Goal: Navigation & Orientation: Find specific page/section

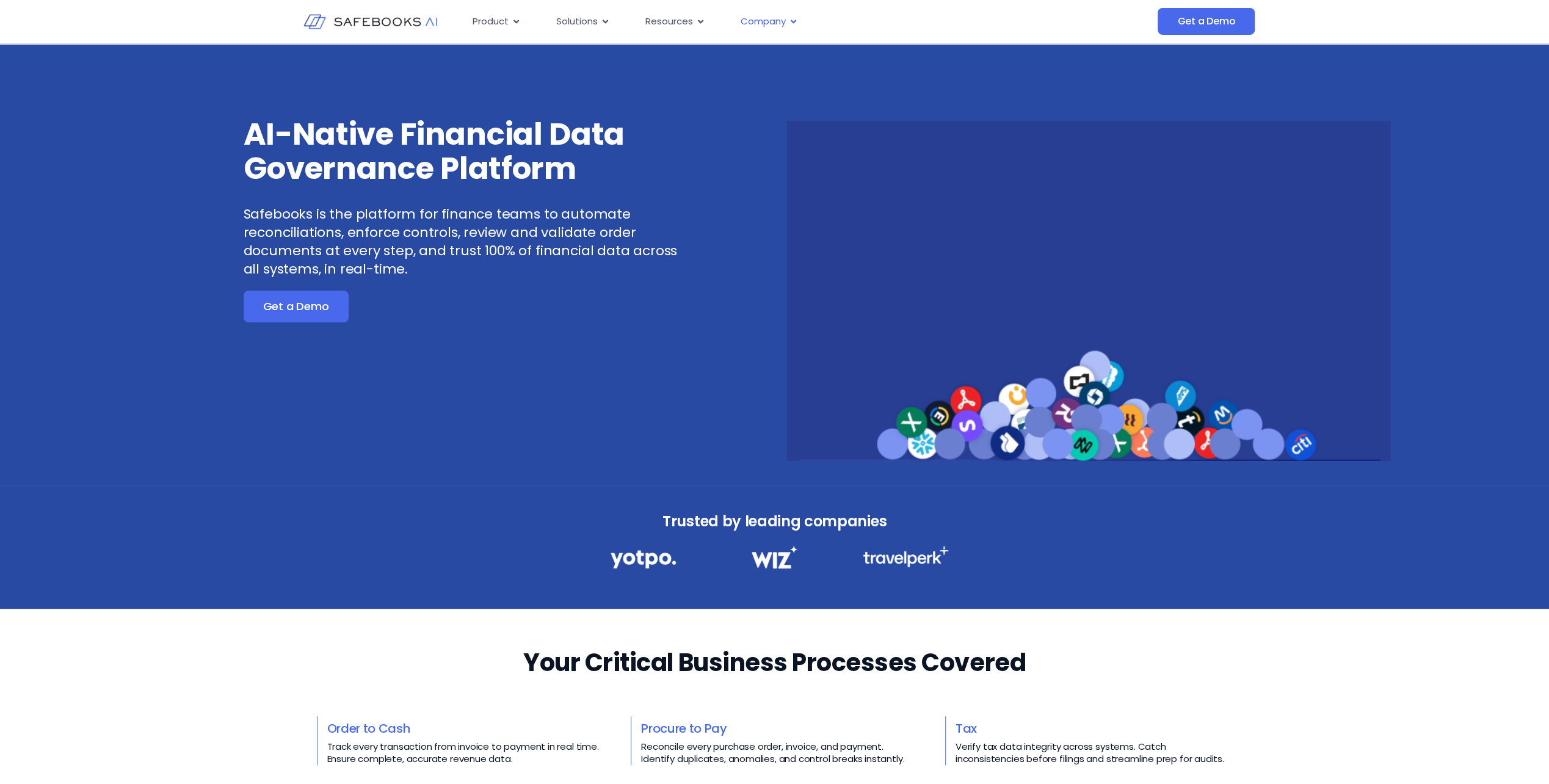
click at [791, 20] on icon "Menu" at bounding box center [793, 21] width 5 height 4
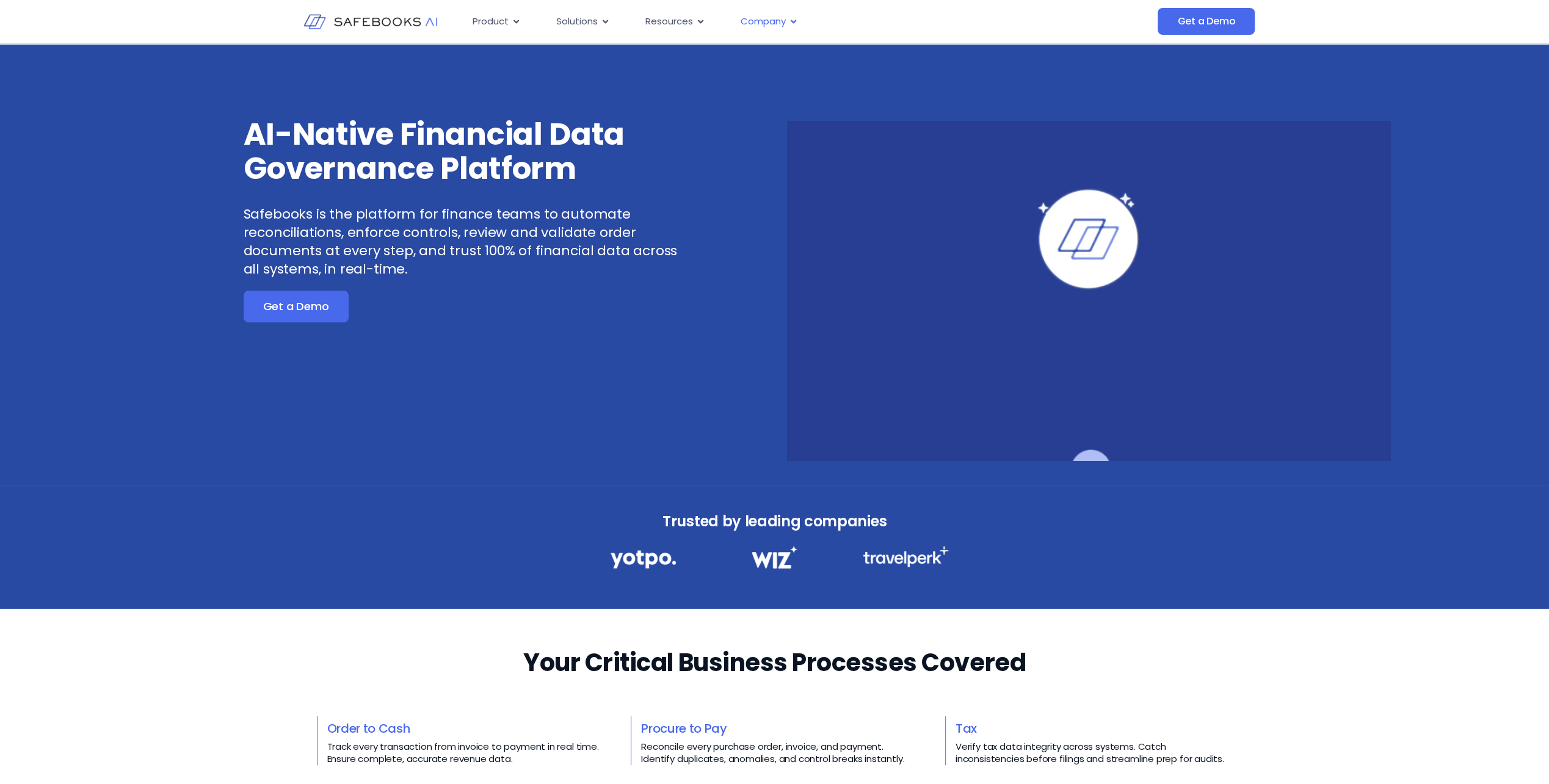
click at [791, 21] on icon "Menu" at bounding box center [793, 21] width 9 height 9
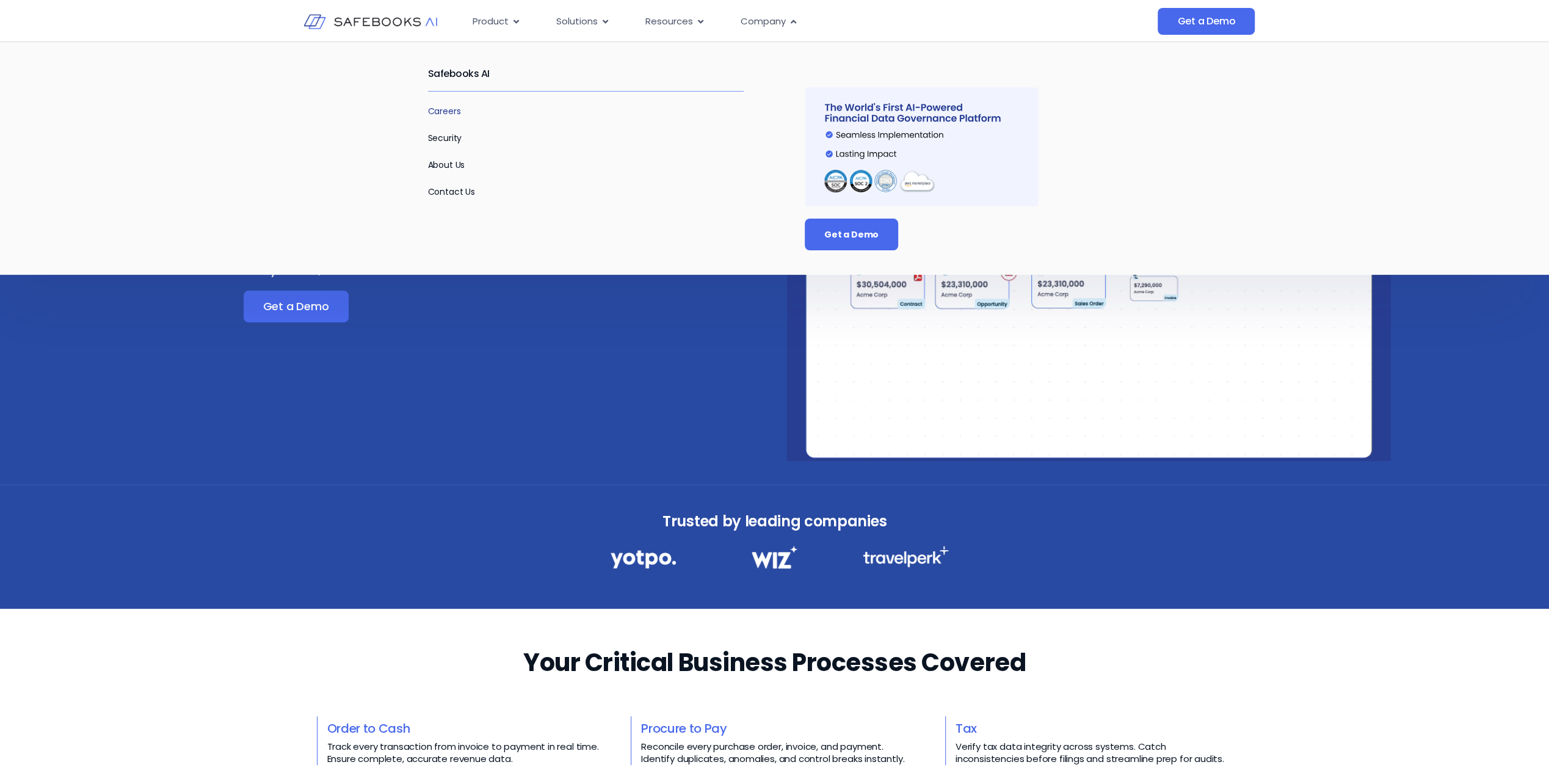
click at [445, 115] on link "Careers" at bounding box center [444, 111] width 33 height 12
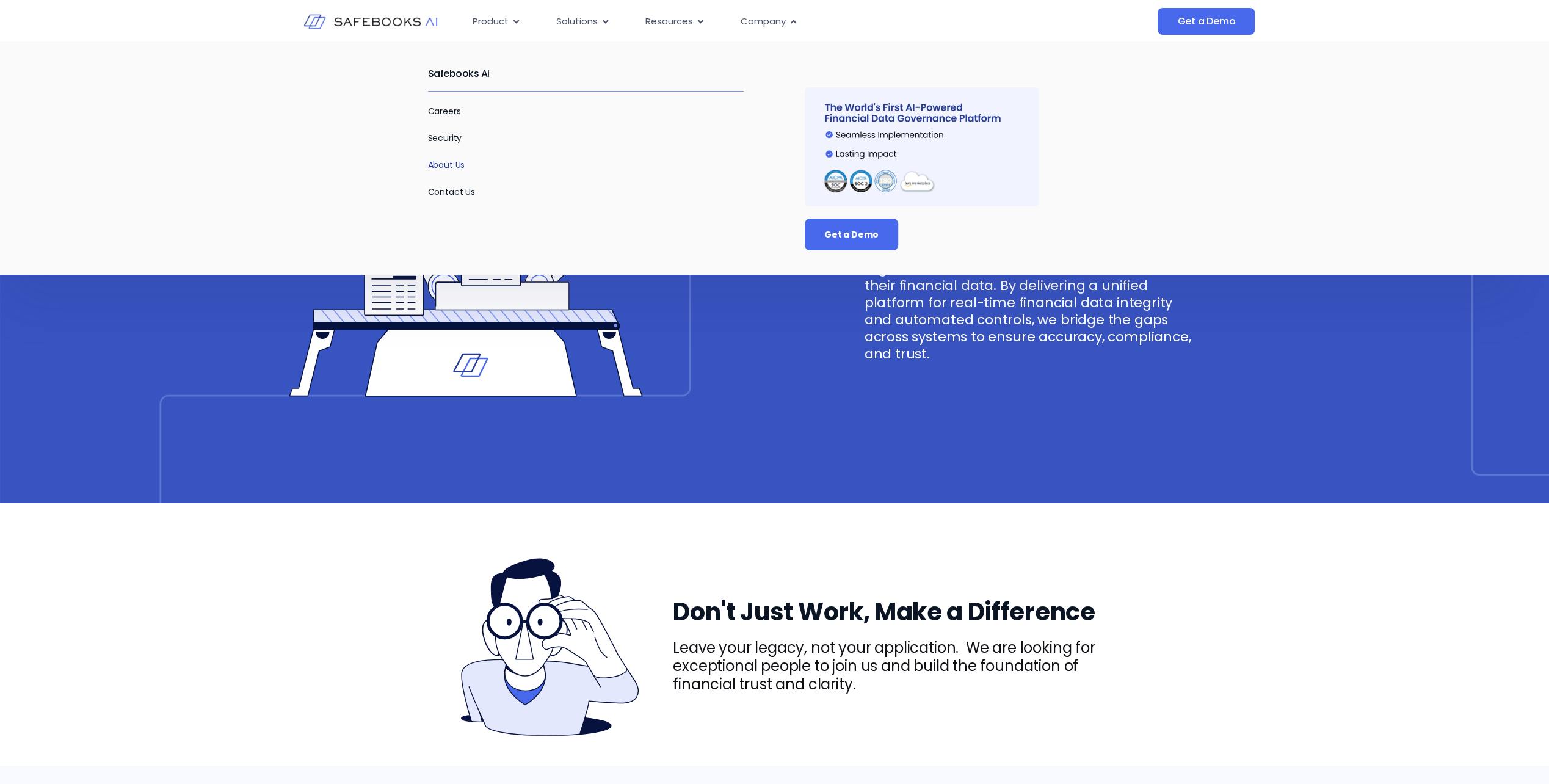
click at [451, 166] on link "About Us" at bounding box center [446, 165] width 37 height 12
